Goal: Transaction & Acquisition: Book appointment/travel/reservation

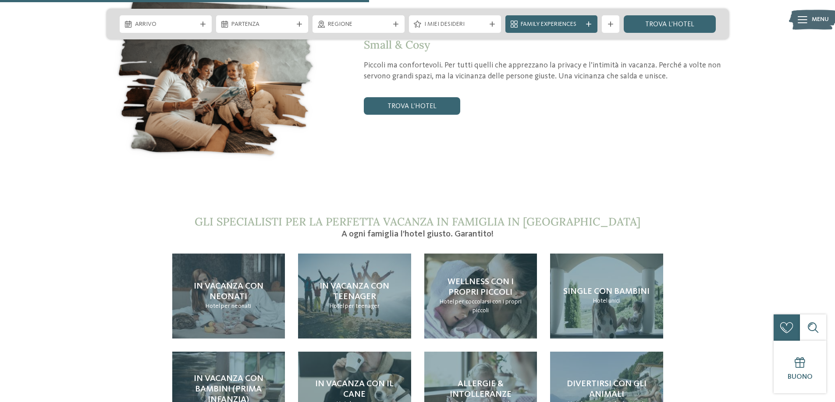
scroll to position [1798, 0]
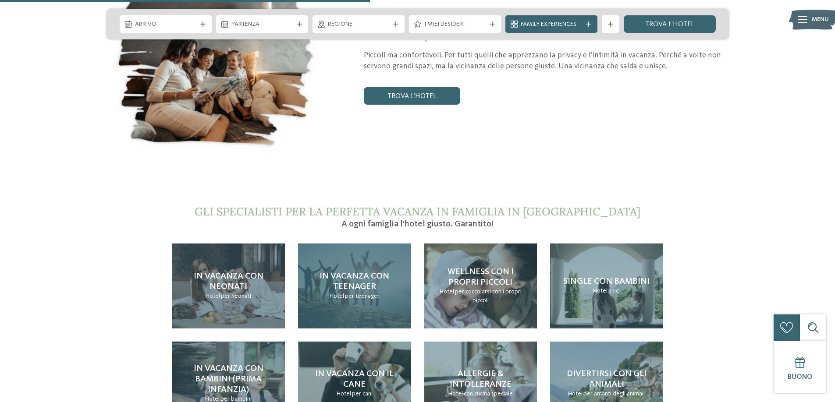
click at [362, 272] on span "In vacanza con teenager" at bounding box center [354, 281] width 70 height 19
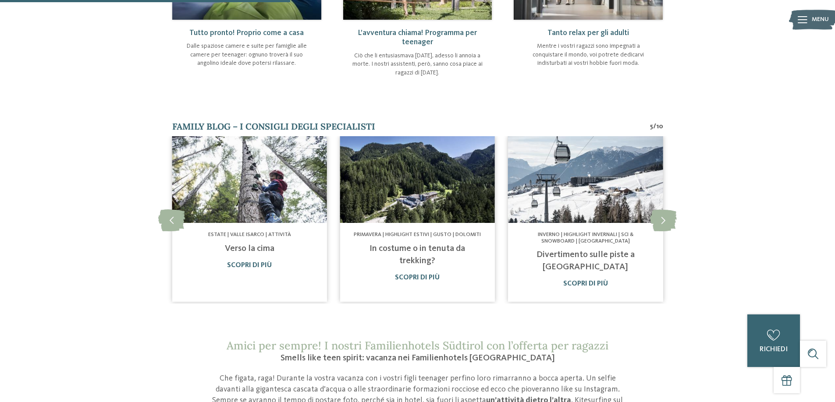
scroll to position [469, 0]
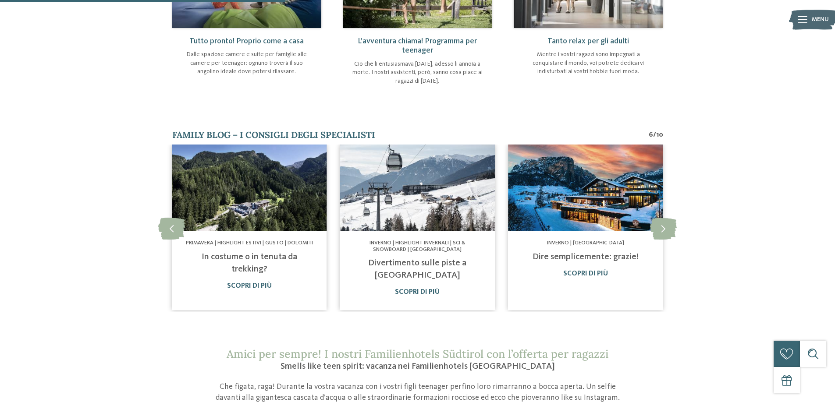
click at [594, 255] on link "Dire semplicemente: grazie!" at bounding box center [585, 257] width 106 height 9
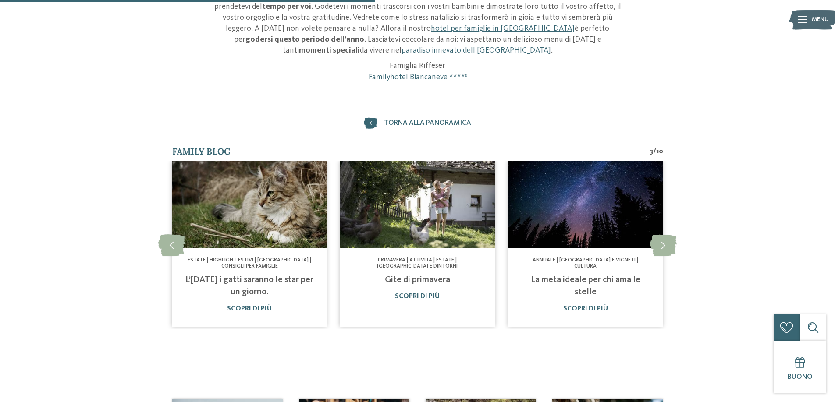
scroll to position [329, 0]
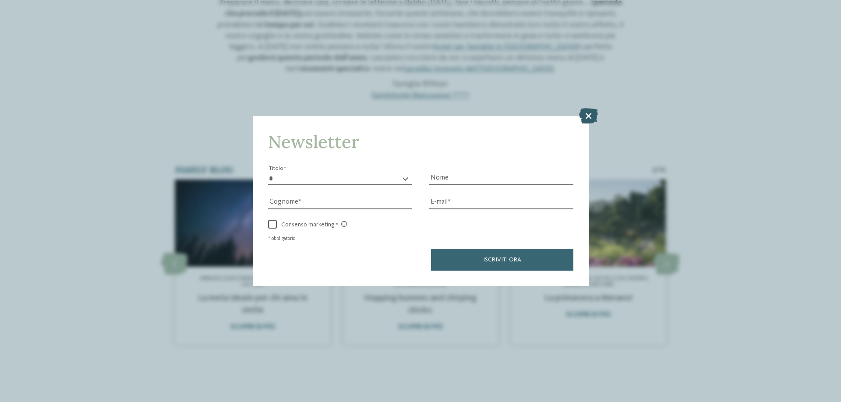
click at [587, 116] on icon at bounding box center [588, 115] width 19 height 15
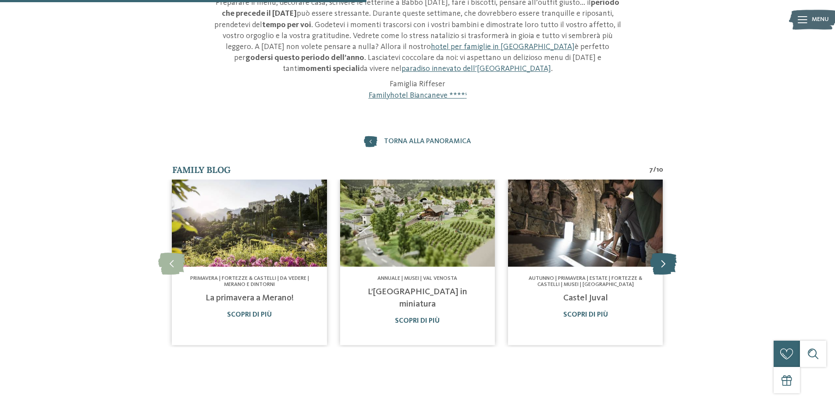
click at [663, 265] on icon at bounding box center [663, 263] width 27 height 22
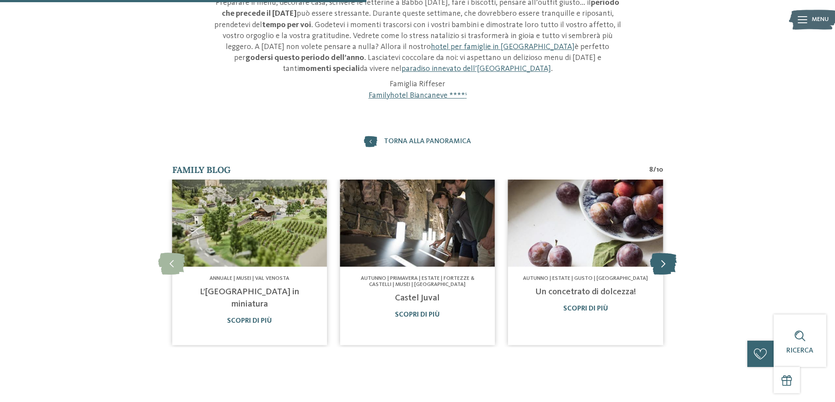
click at [663, 265] on icon at bounding box center [663, 263] width 27 height 22
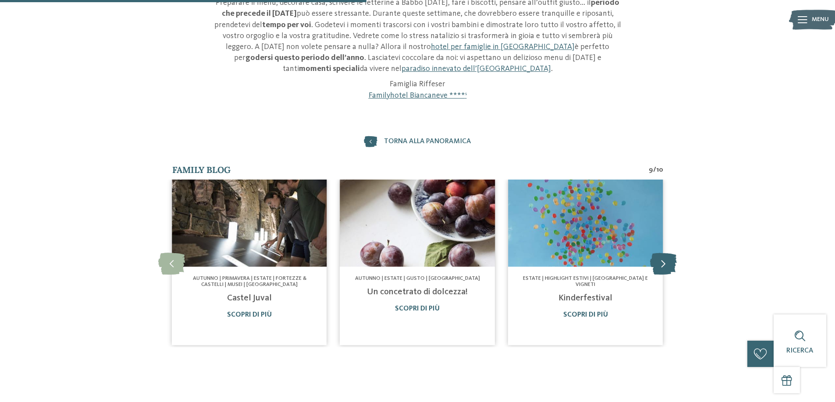
click at [663, 265] on icon at bounding box center [663, 263] width 27 height 22
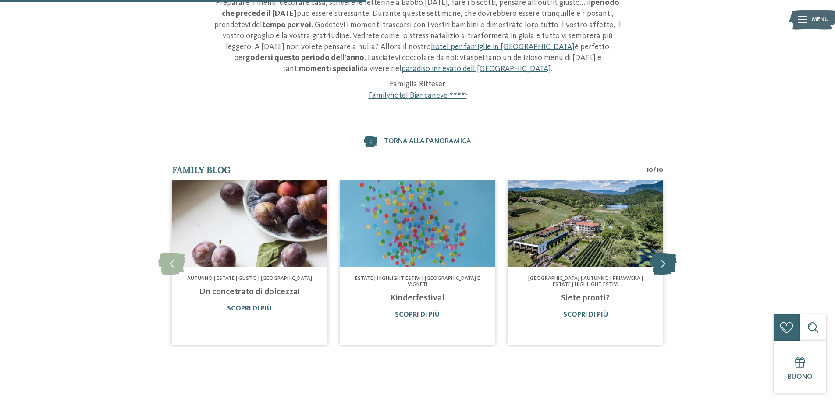
click at [664, 265] on icon at bounding box center [663, 263] width 27 height 22
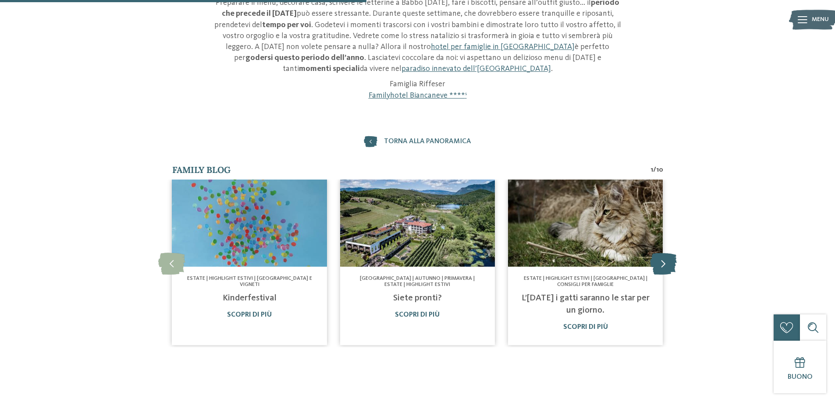
click at [664, 265] on icon at bounding box center [663, 263] width 27 height 22
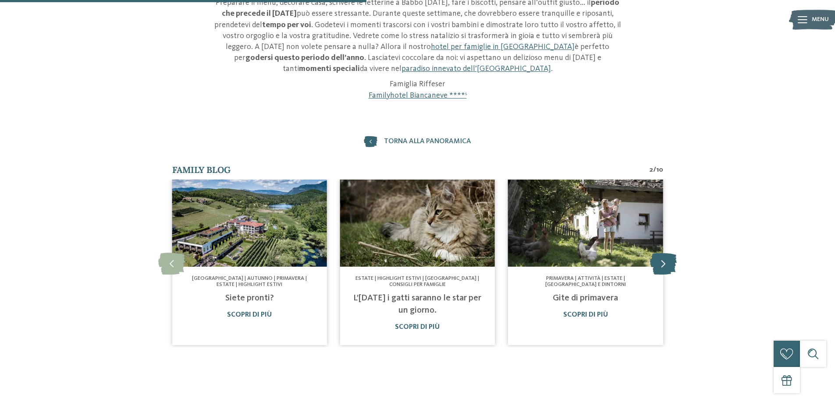
click at [664, 265] on icon at bounding box center [663, 263] width 27 height 22
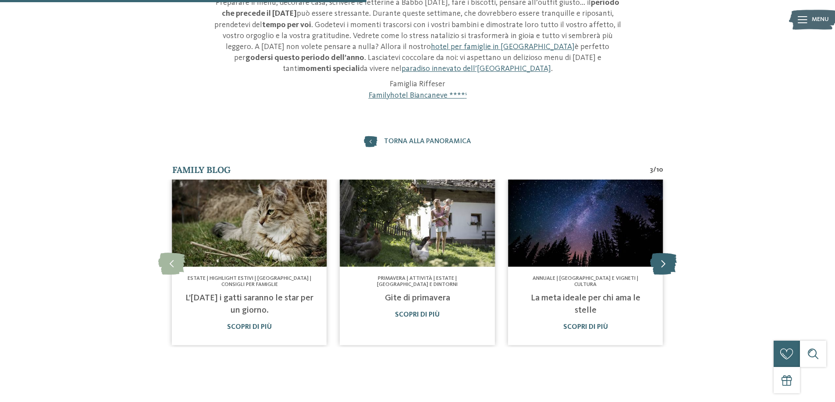
click at [664, 265] on icon at bounding box center [663, 263] width 27 height 22
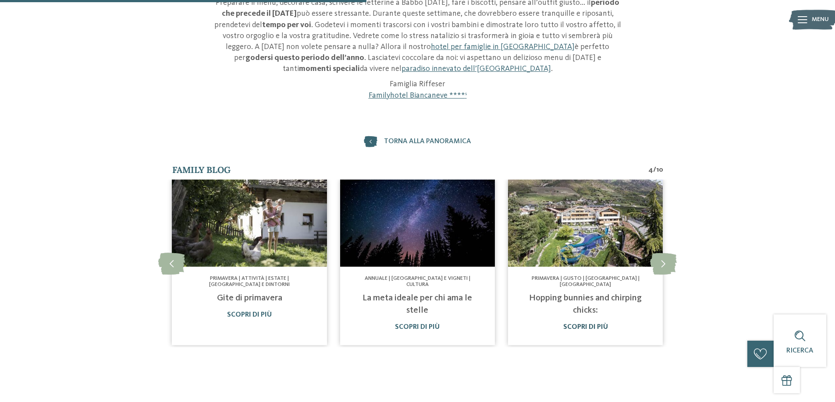
click at [592, 324] on link "Scopri di più" at bounding box center [585, 327] width 45 height 7
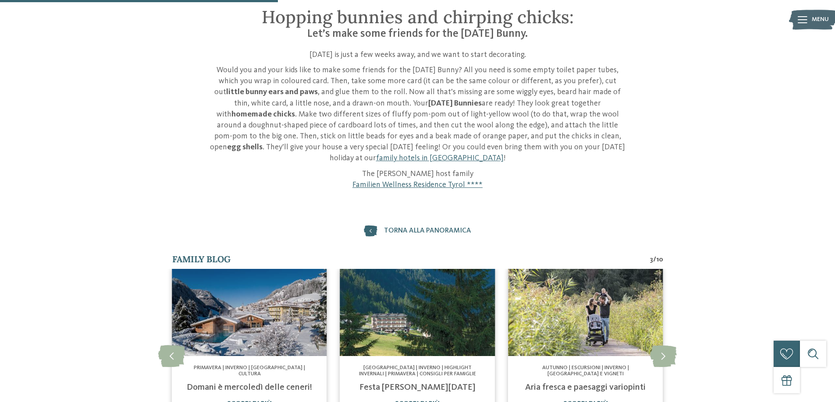
scroll to position [249, 0]
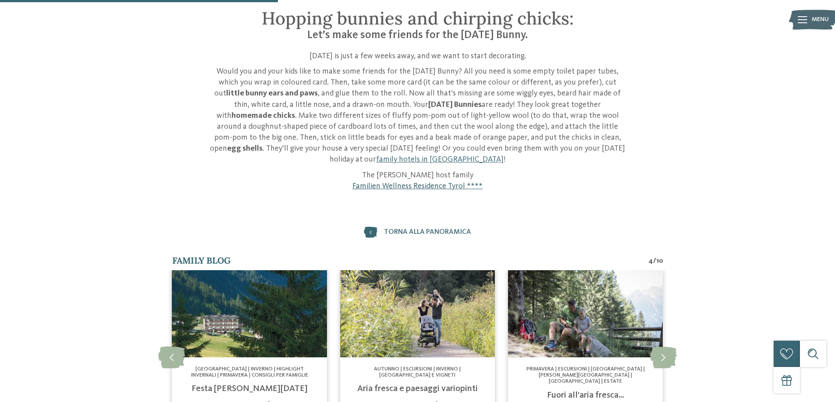
click at [452, 182] on link "Familien Wellness Residence Tyrol ****" at bounding box center [417, 186] width 130 height 8
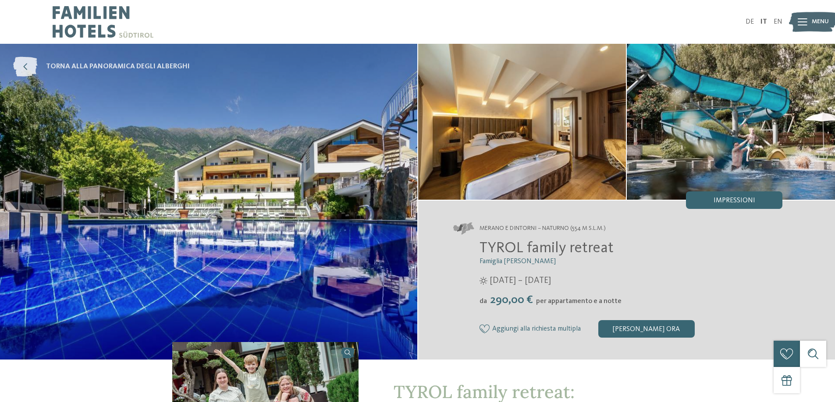
click at [107, 64] on span "torna alla panoramica degli alberghi" at bounding box center [118, 67] width 144 height 10
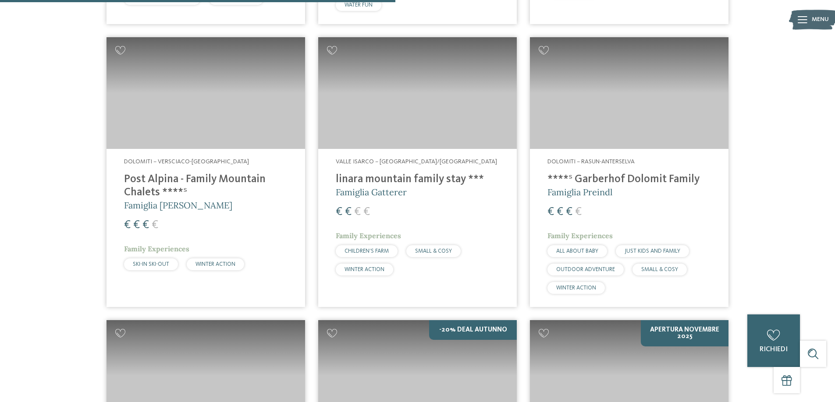
scroll to position [1407, 0]
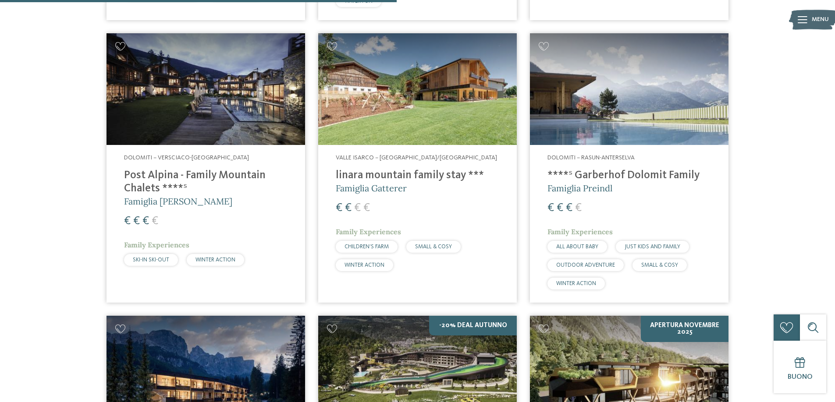
click at [396, 175] on h4 "linara mountain family stay ***" at bounding box center [417, 175] width 163 height 13
click at [206, 177] on h4 "Post Alpina - Family Mountain Chalets ****ˢ" at bounding box center [205, 182] width 163 height 26
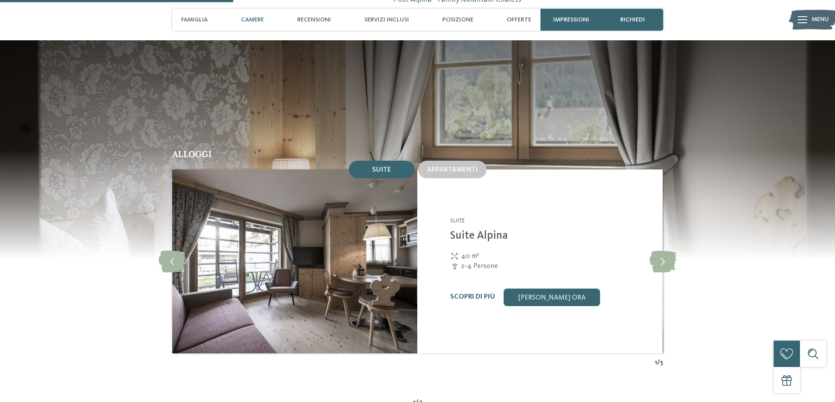
scroll to position [839, 0]
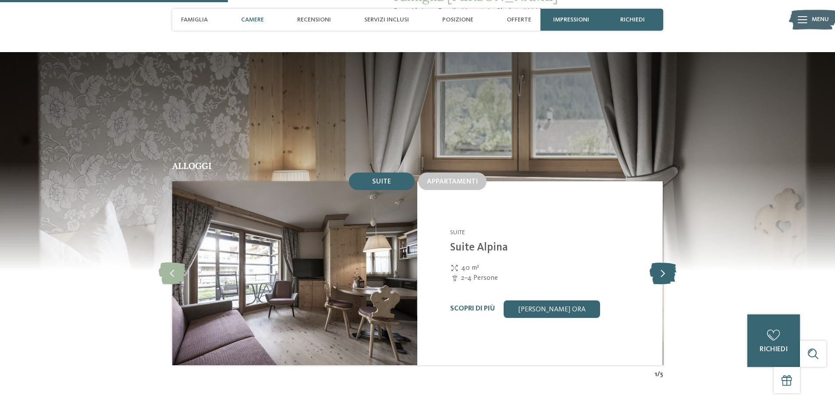
click at [663, 262] on icon at bounding box center [662, 273] width 27 height 22
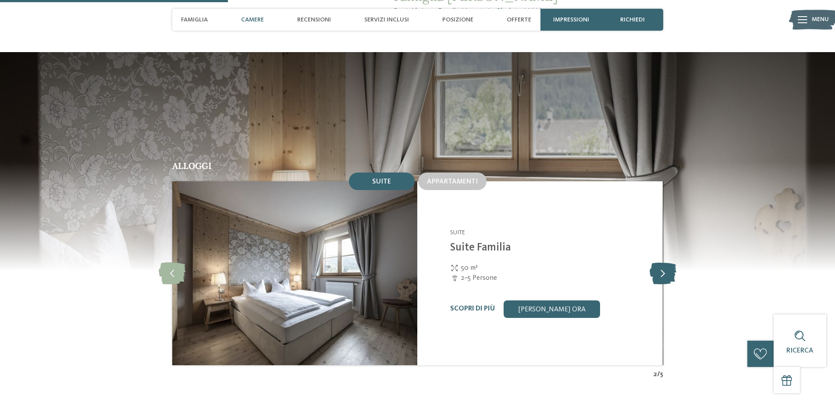
click at [663, 262] on icon at bounding box center [662, 273] width 27 height 22
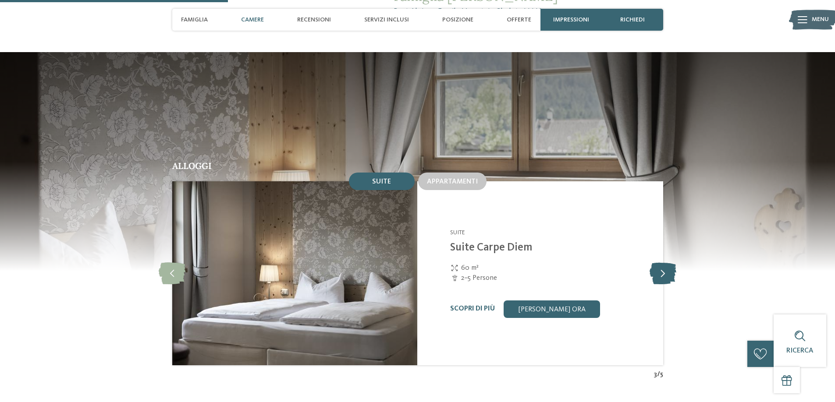
click at [663, 262] on icon at bounding box center [662, 273] width 27 height 22
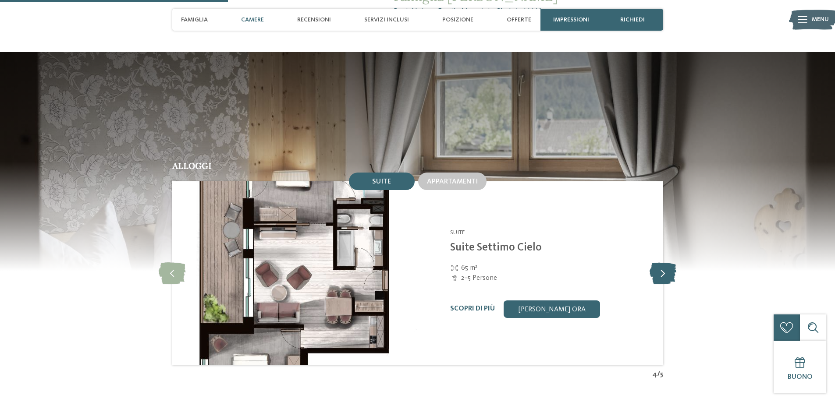
click at [663, 262] on icon at bounding box center [662, 273] width 27 height 22
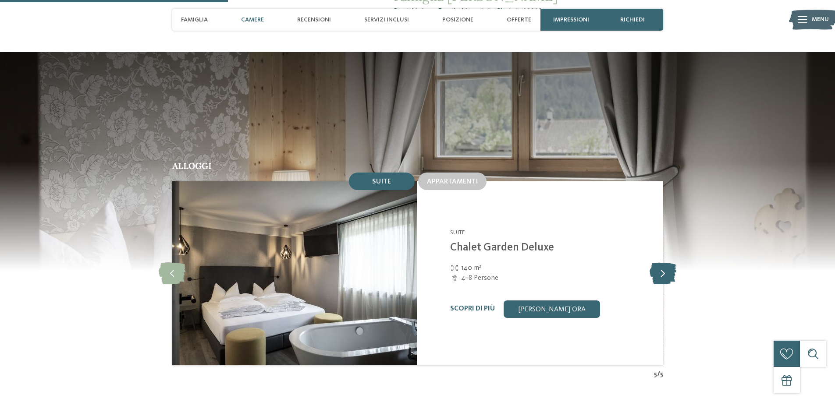
click at [663, 262] on icon at bounding box center [662, 273] width 27 height 22
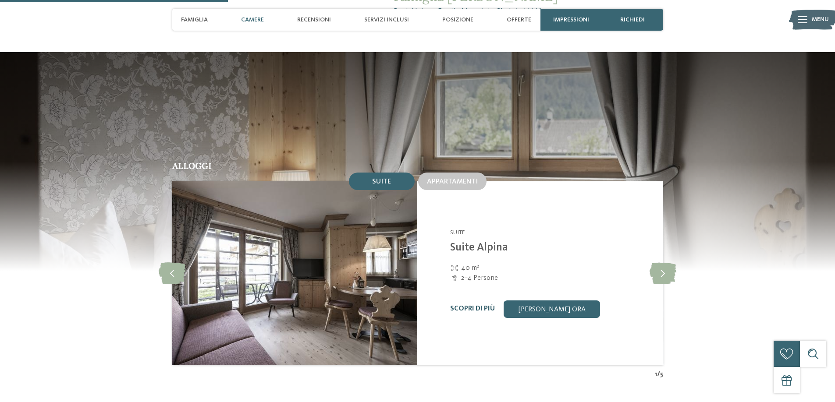
click at [473, 305] on link "Scopri di più" at bounding box center [472, 308] width 45 height 7
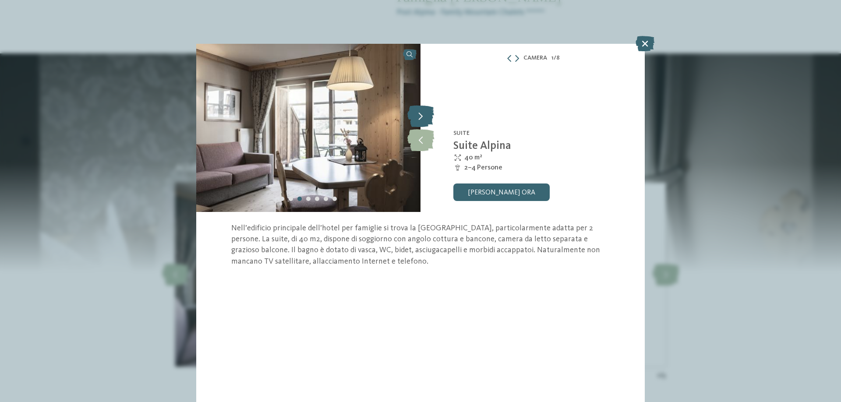
click at [422, 114] on icon at bounding box center [420, 116] width 27 height 22
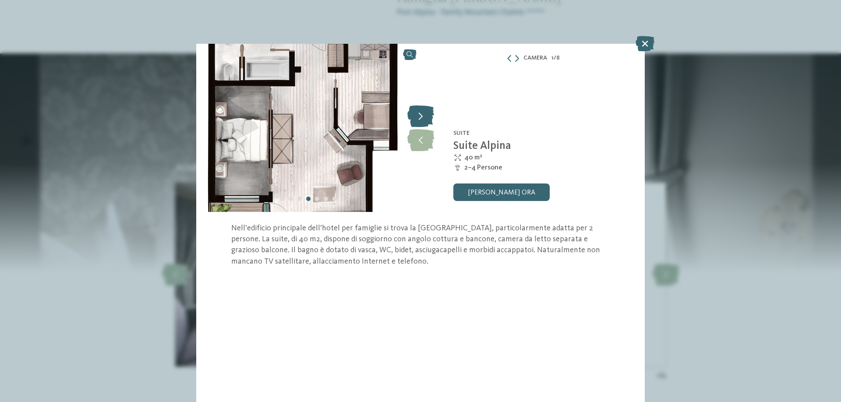
click at [422, 114] on icon at bounding box center [420, 116] width 27 height 22
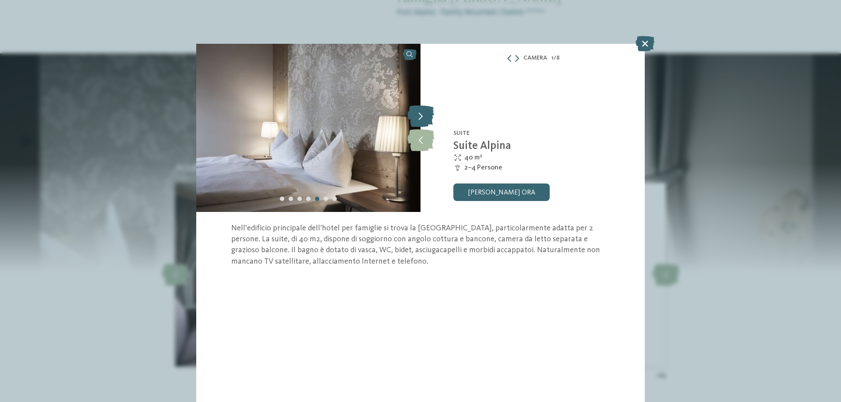
click at [422, 114] on icon at bounding box center [420, 116] width 27 height 22
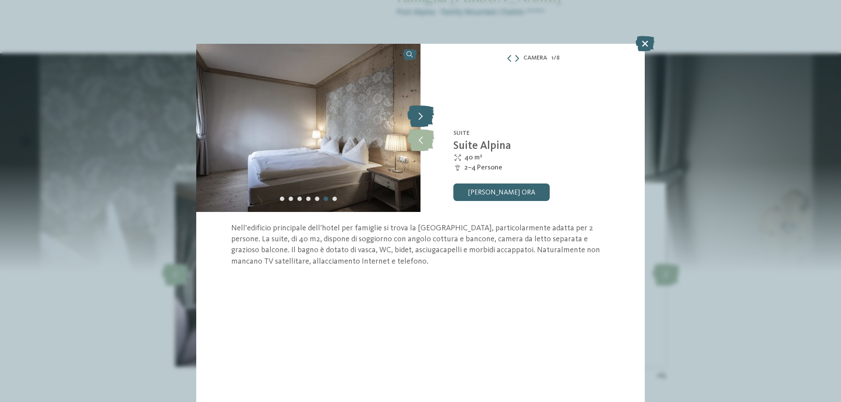
click at [422, 114] on icon at bounding box center [420, 116] width 27 height 22
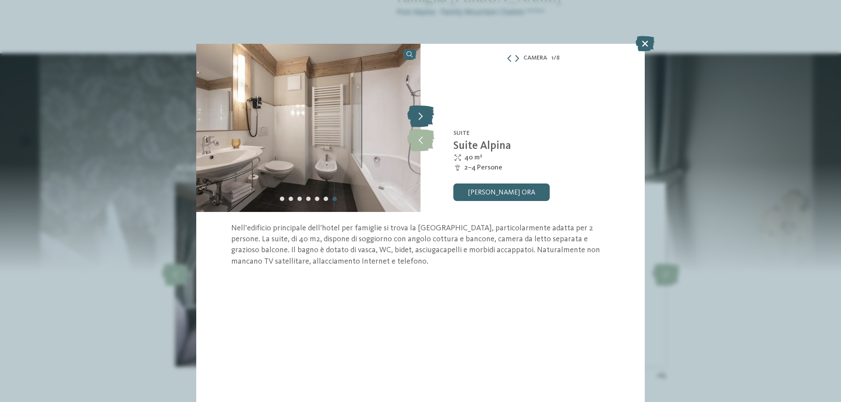
click at [422, 114] on icon at bounding box center [420, 116] width 27 height 22
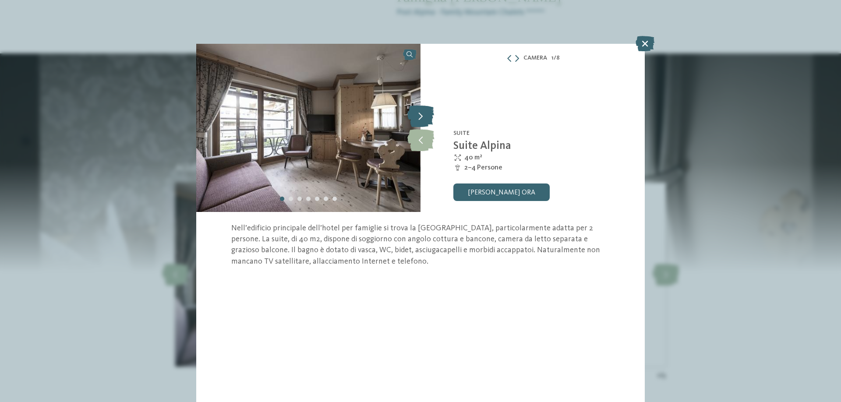
click at [422, 114] on icon at bounding box center [420, 116] width 27 height 22
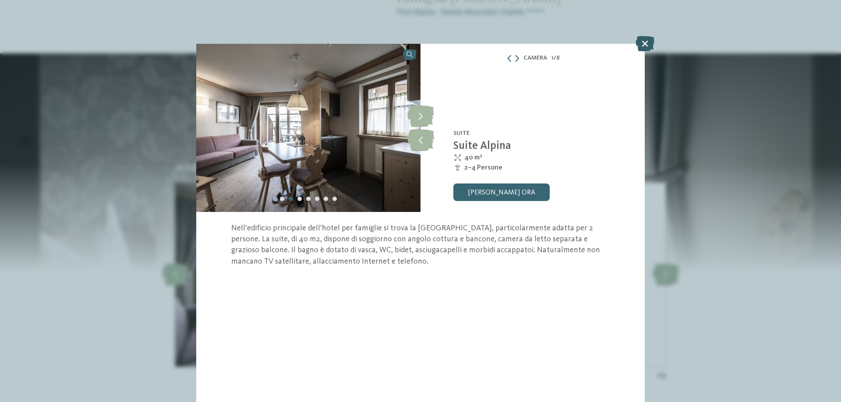
click at [645, 42] on icon at bounding box center [645, 43] width 19 height 15
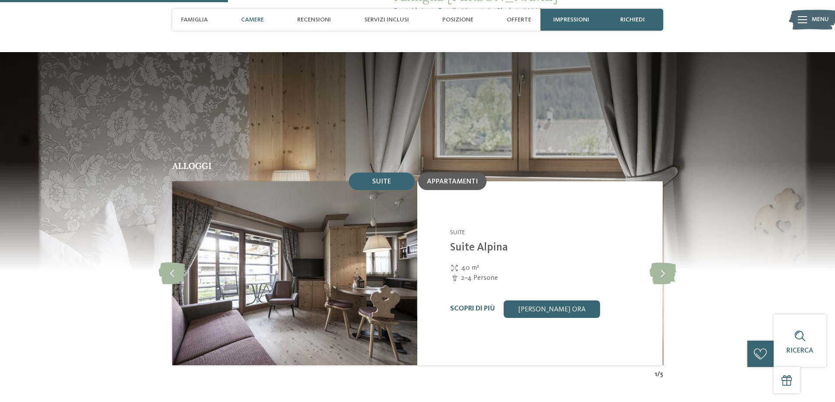
click at [457, 178] on span "Appartamenti" at bounding box center [452, 181] width 51 height 7
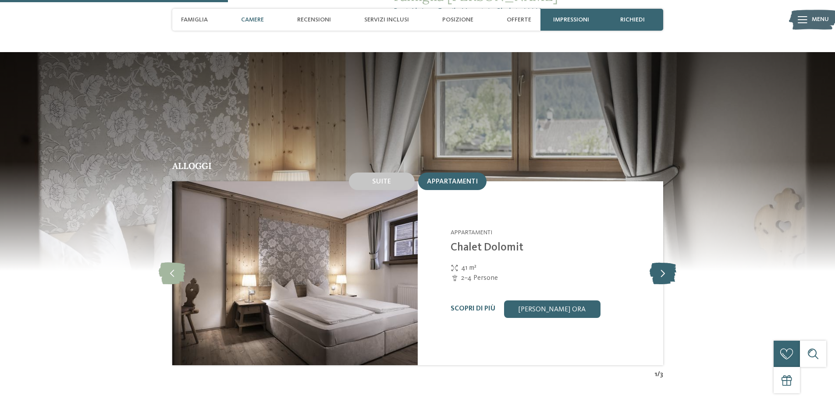
click at [662, 262] on icon at bounding box center [662, 273] width 27 height 22
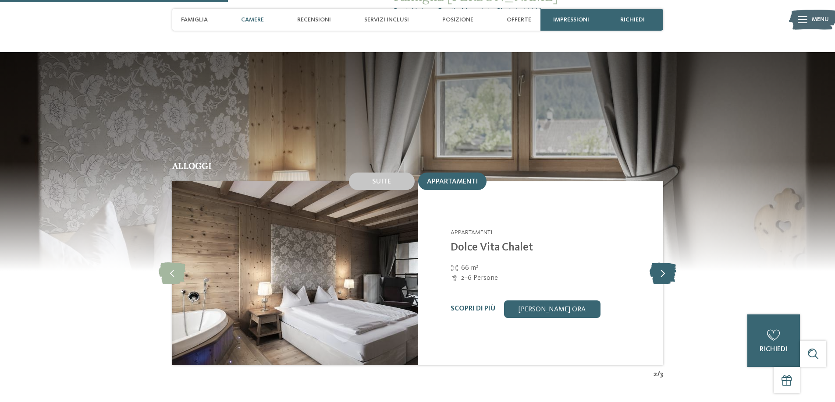
click at [662, 262] on icon at bounding box center [662, 273] width 27 height 22
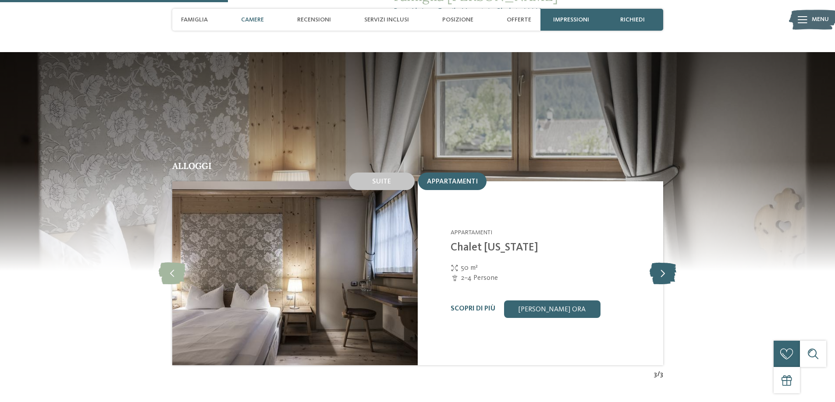
click at [662, 262] on icon at bounding box center [662, 273] width 27 height 22
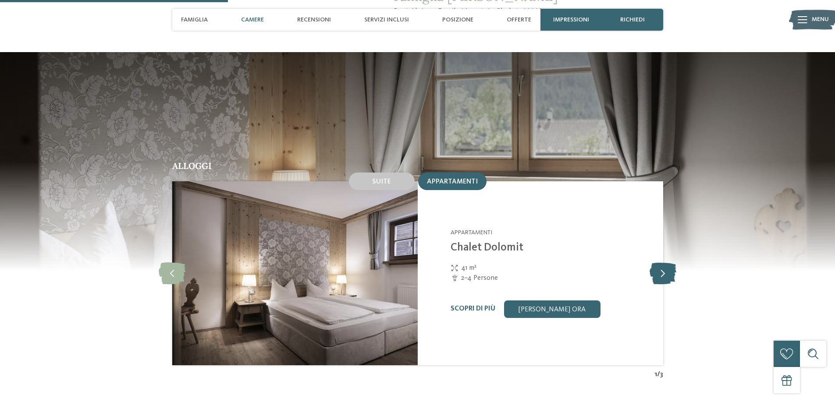
click at [662, 262] on icon at bounding box center [662, 273] width 27 height 22
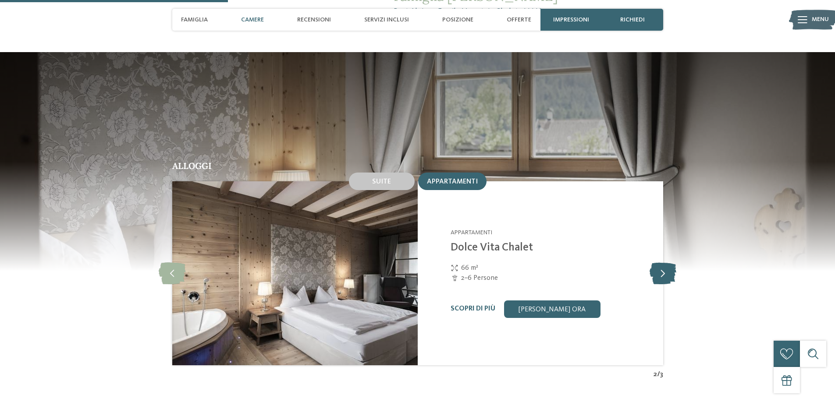
click at [662, 262] on icon at bounding box center [662, 273] width 27 height 22
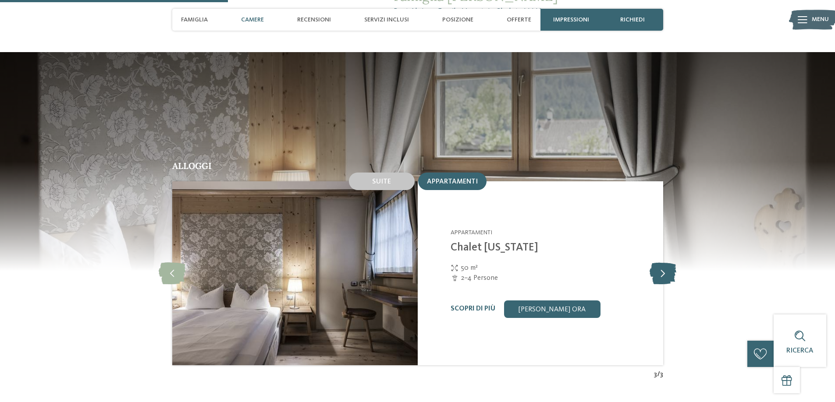
click at [662, 262] on icon at bounding box center [662, 273] width 27 height 22
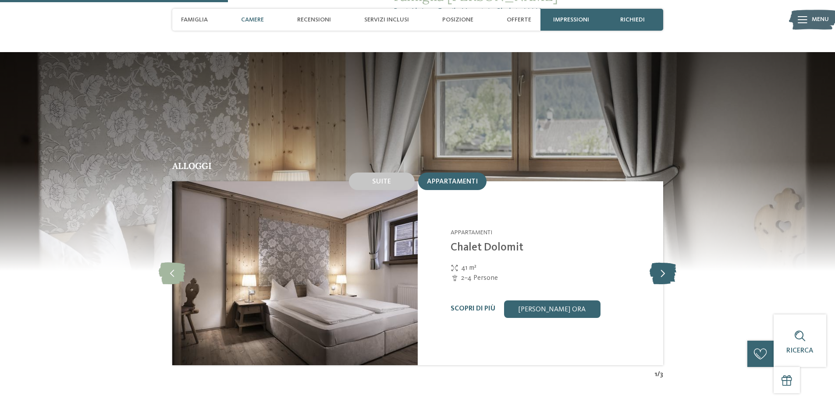
click at [662, 262] on icon at bounding box center [662, 273] width 27 height 22
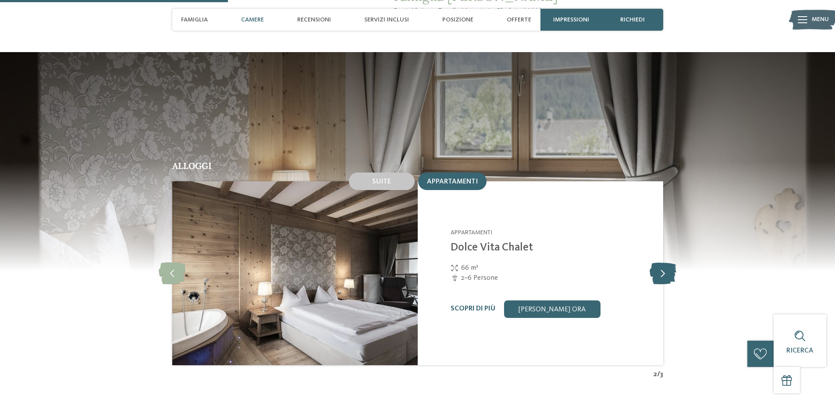
click at [662, 262] on icon at bounding box center [662, 273] width 27 height 22
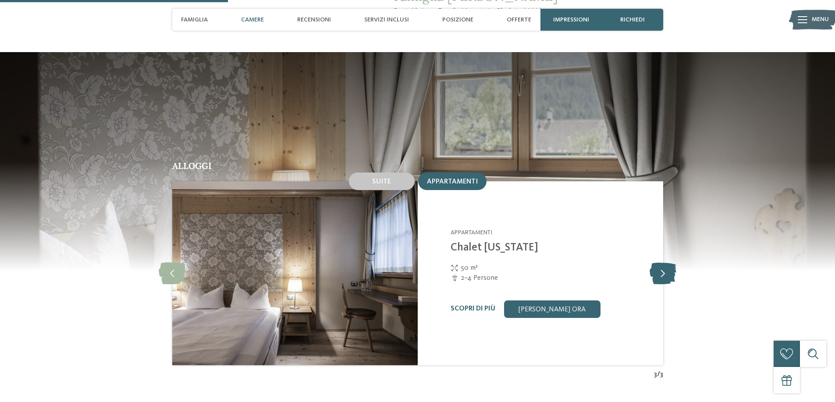
click at [662, 262] on icon at bounding box center [662, 273] width 27 height 22
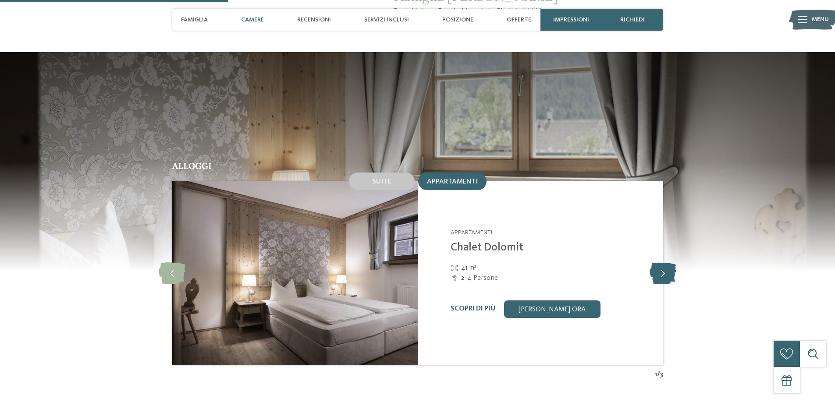
click at [662, 262] on icon at bounding box center [662, 273] width 27 height 22
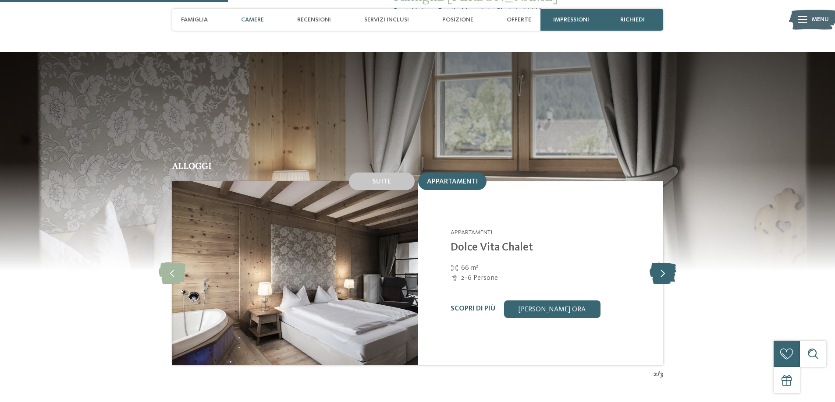
click at [662, 262] on icon at bounding box center [662, 273] width 27 height 22
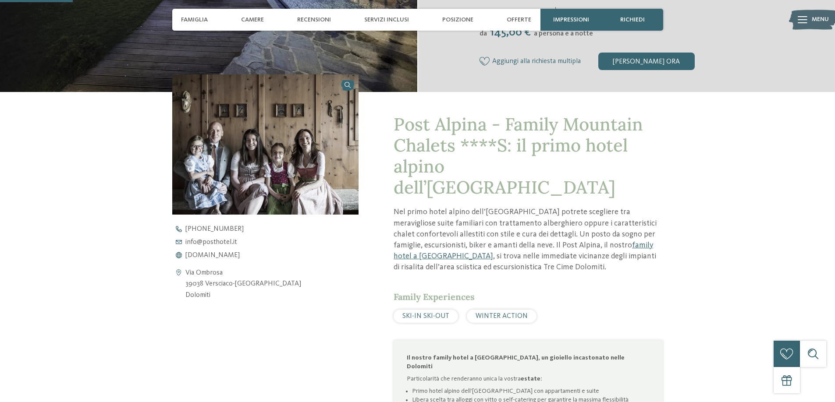
scroll to position [272, 0]
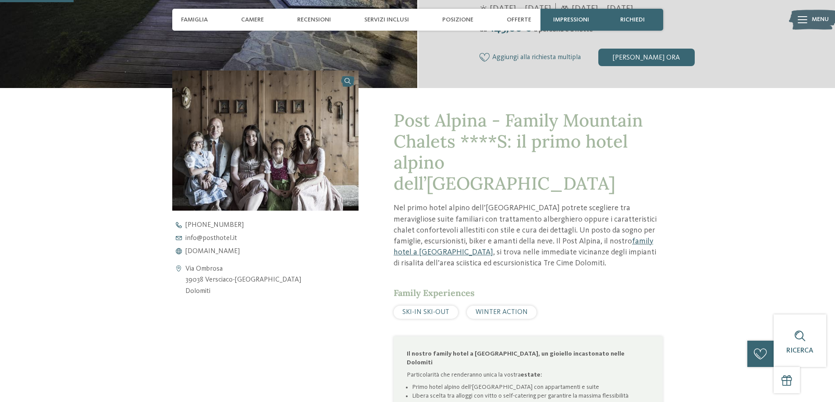
click at [598, 237] on link "family hotel a San Candido" at bounding box center [522, 246] width 259 height 19
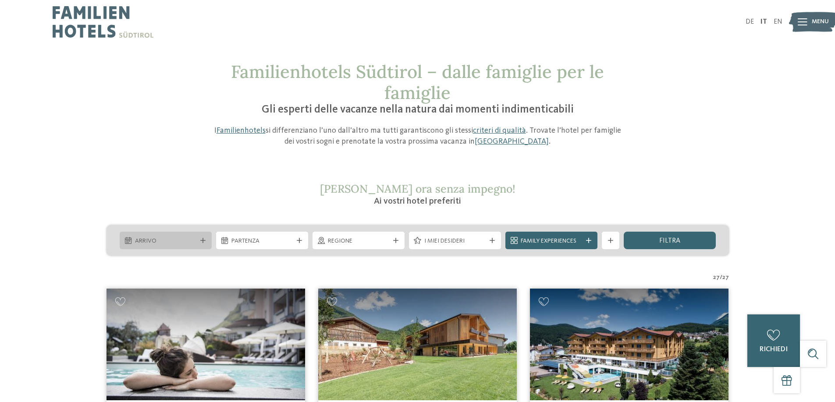
click at [176, 241] on span "Arrivo" at bounding box center [165, 241] width 61 height 9
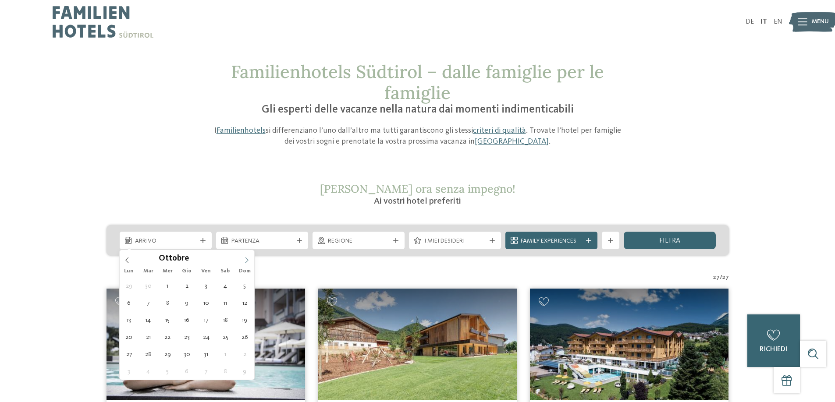
click at [247, 259] on icon at bounding box center [246, 261] width 3 height 6
type div "27.12.2025"
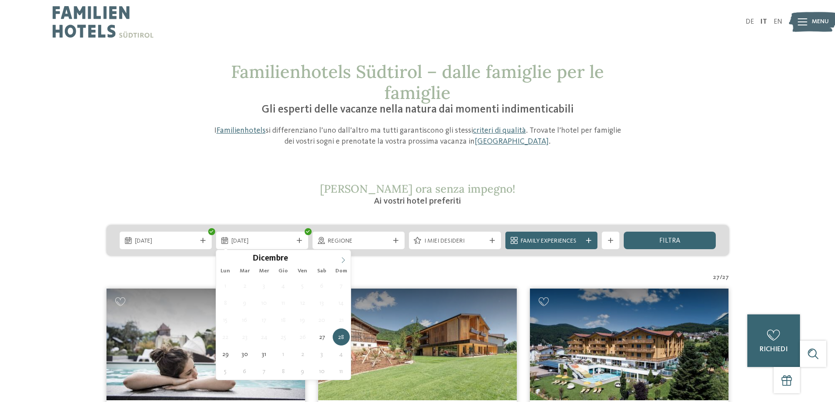
type input "****"
click at [343, 260] on icon at bounding box center [343, 260] width 6 height 6
type div "02.01.2026"
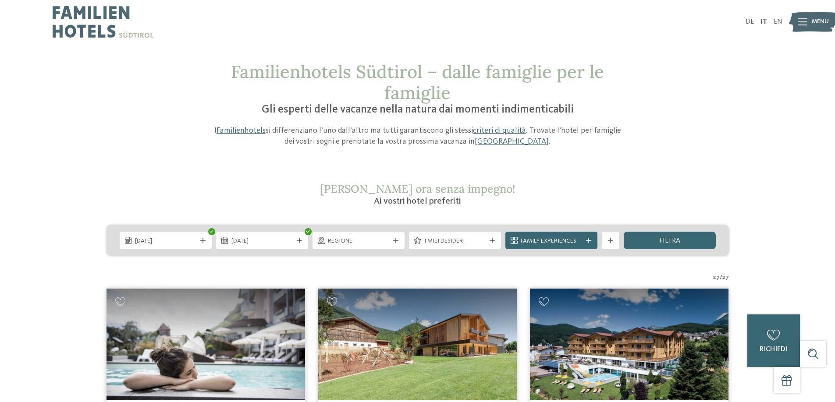
click at [347, 245] on span "Regione" at bounding box center [358, 241] width 61 height 9
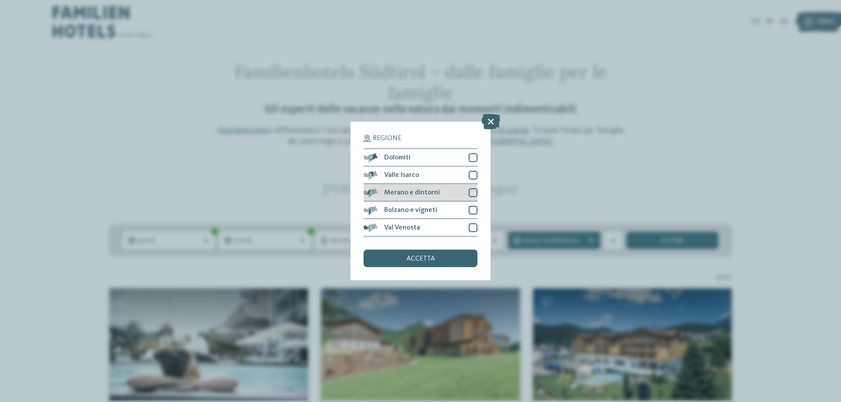
click at [474, 193] on div at bounding box center [473, 192] width 9 height 9
click at [453, 256] on div "accetta" at bounding box center [421, 259] width 114 height 18
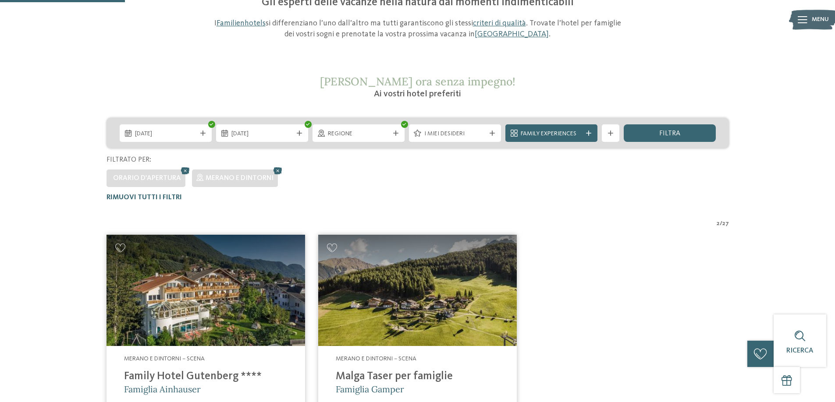
scroll to position [106, 0]
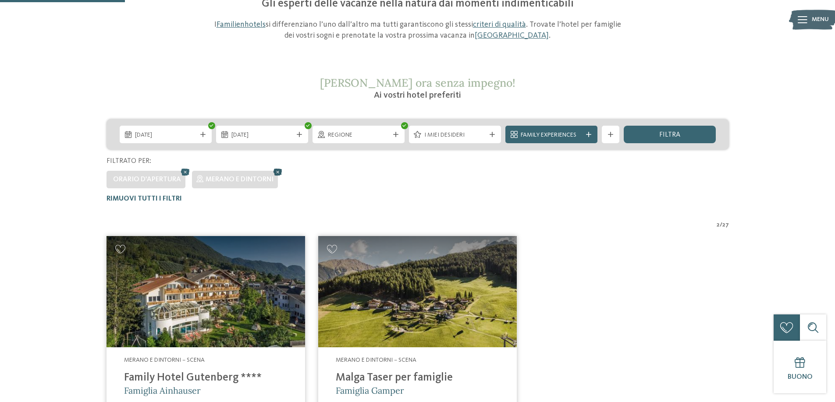
click at [277, 172] on icon at bounding box center [277, 171] width 13 height 11
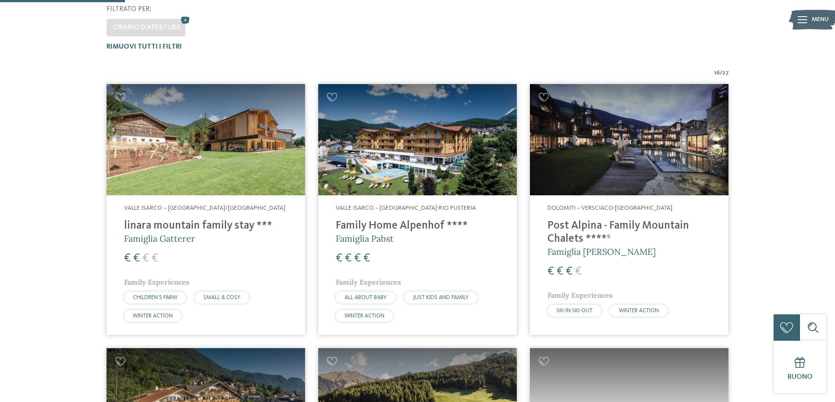
scroll to position [287, 0]
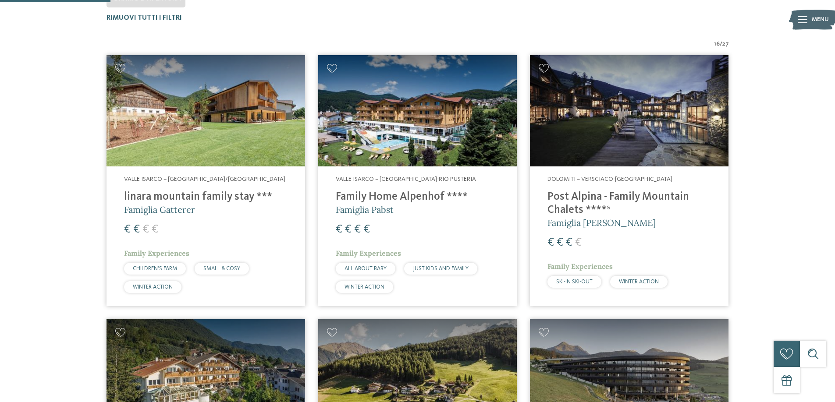
click at [354, 131] on img at bounding box center [417, 111] width 198 height 112
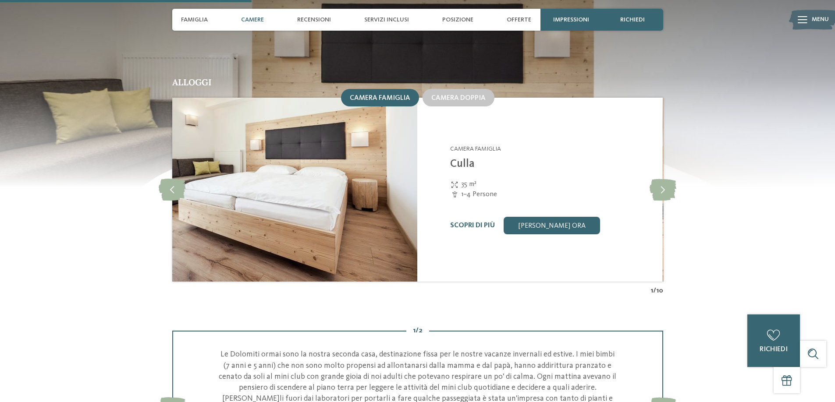
scroll to position [895, 0]
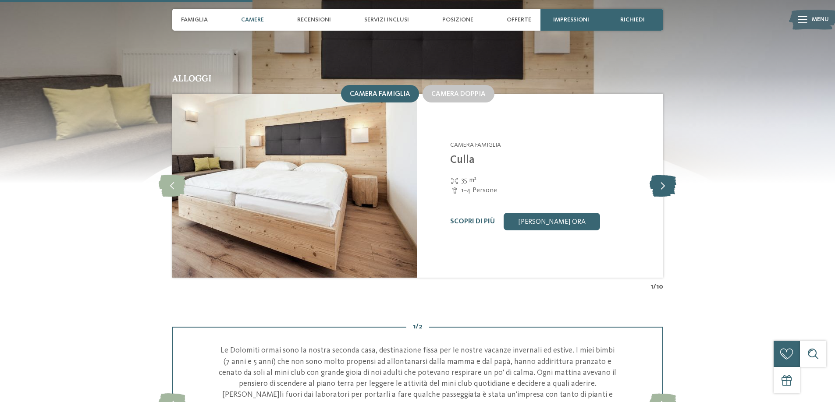
click at [663, 175] on icon at bounding box center [662, 186] width 27 height 22
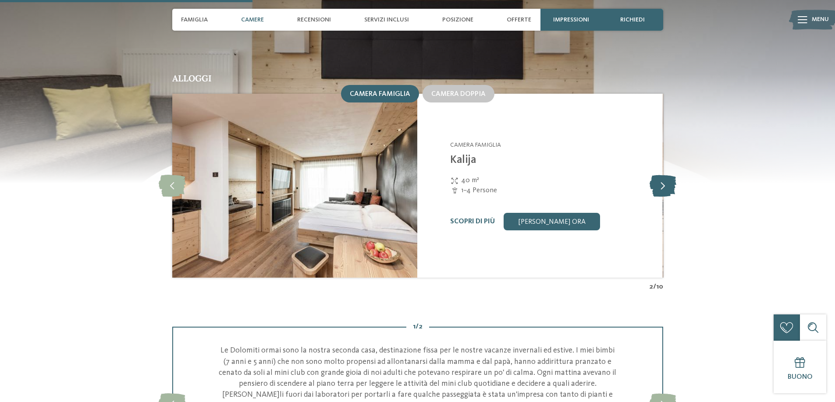
click at [665, 175] on icon at bounding box center [662, 186] width 27 height 22
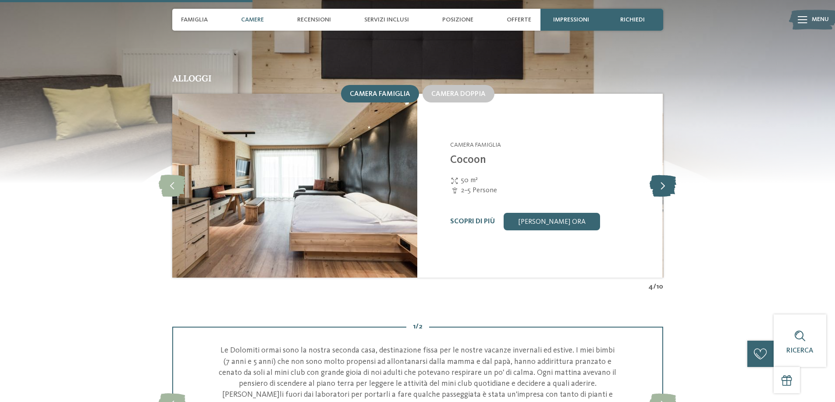
click at [665, 175] on icon at bounding box center [662, 186] width 27 height 22
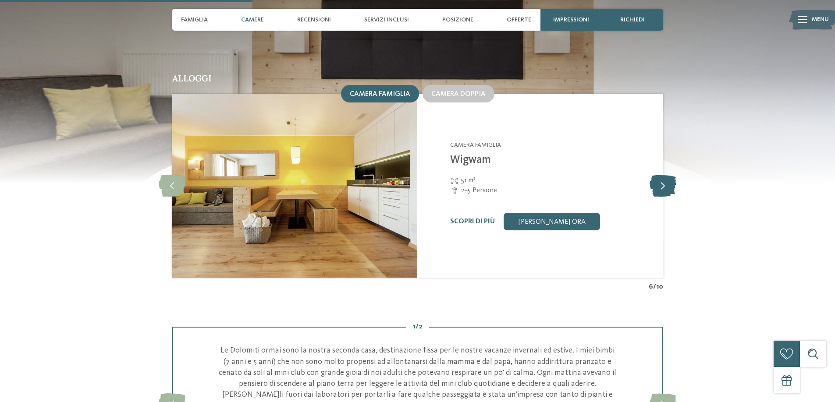
click at [665, 175] on icon at bounding box center [662, 186] width 27 height 22
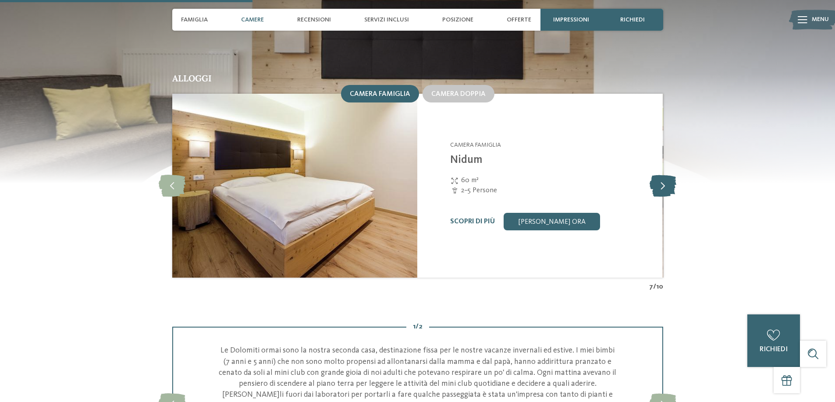
click at [665, 175] on icon at bounding box center [662, 186] width 27 height 22
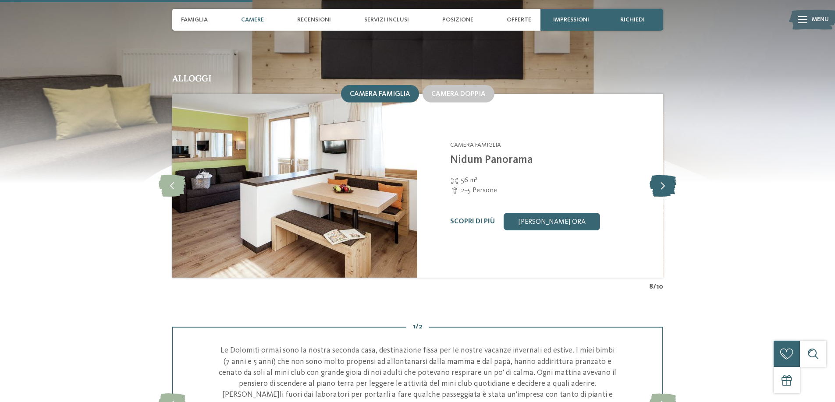
click at [665, 175] on icon at bounding box center [662, 186] width 27 height 22
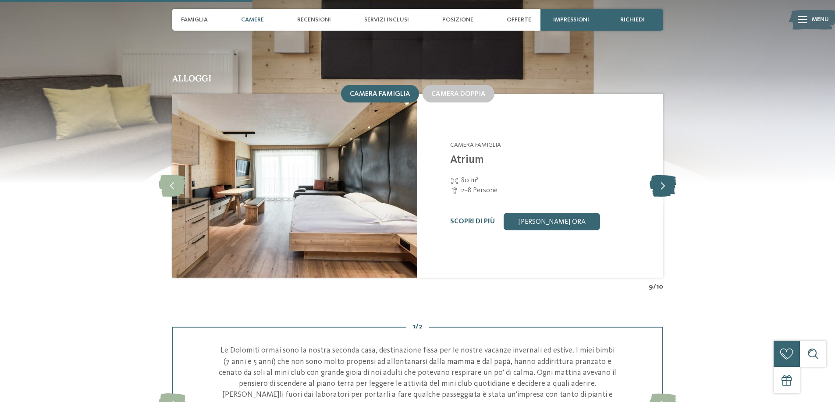
click at [665, 175] on icon at bounding box center [662, 186] width 27 height 22
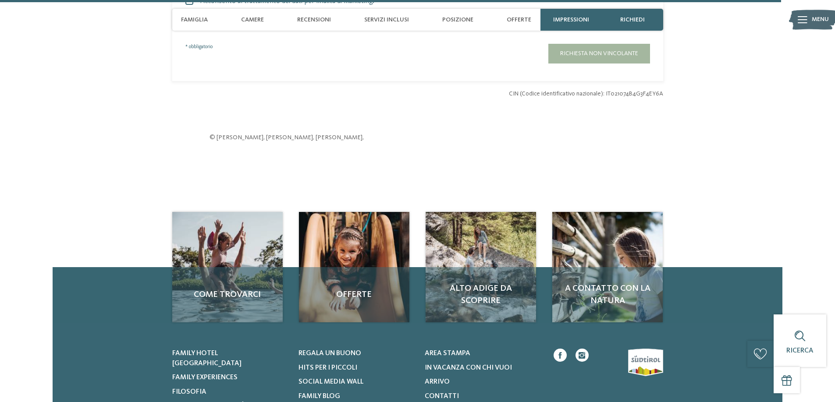
scroll to position [2770, 0]
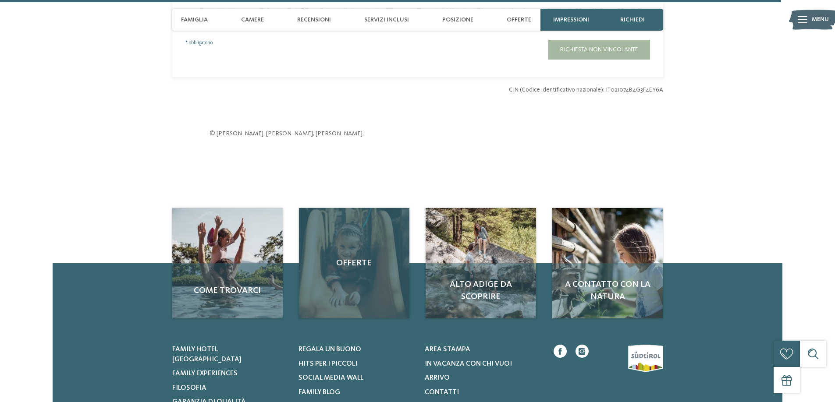
click at [360, 252] on div "Offerte" at bounding box center [354, 263] width 110 height 110
